Goal: Obtain resource: Download file/media

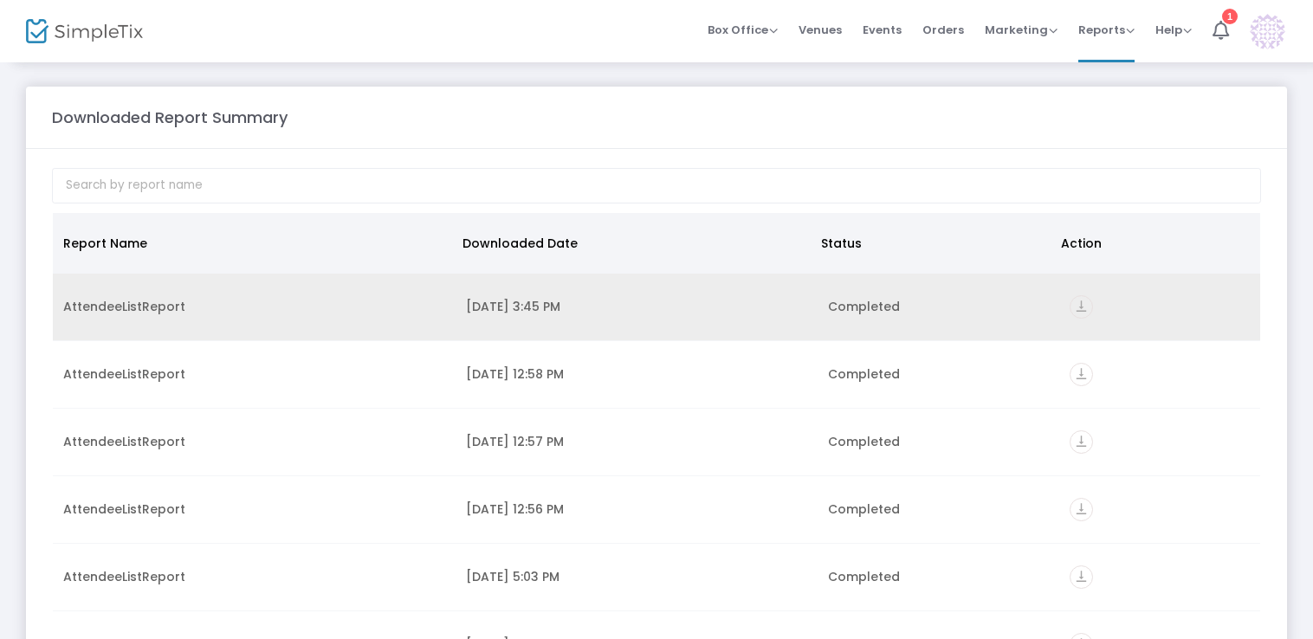
click at [1069, 306] on icon "vertical_align_bottom" at bounding box center [1080, 306] width 23 height 23
